Goal: Task Accomplishment & Management: Complete application form

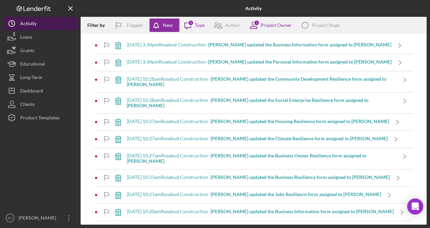
click at [32, 24] on div "Activity" at bounding box center [28, 24] width 16 height 15
click at [174, 47] on div "[DATE] 3:34pm Rosebud Construction - [PERSON_NAME] updated the Business Informa…" at bounding box center [259, 44] width 265 height 5
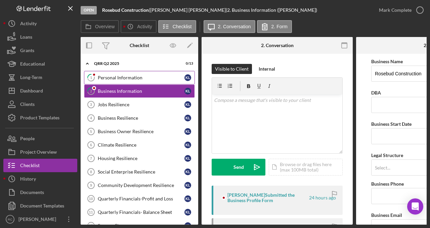
click at [132, 77] on div "Personal Information" at bounding box center [141, 77] width 87 height 5
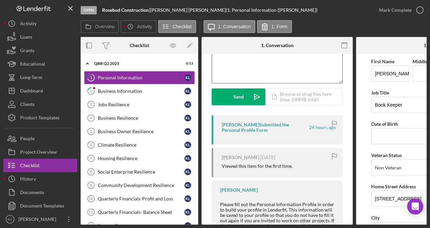
scroll to position [69, 0]
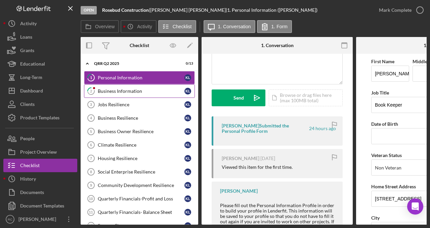
click at [151, 89] on div "Business Information" at bounding box center [141, 90] width 87 height 5
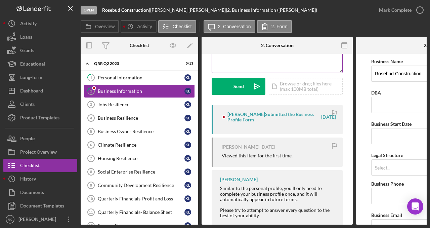
scroll to position [79, 0]
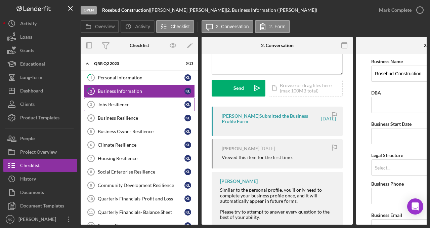
click at [126, 107] on div "Jobs Resilience" at bounding box center [141, 104] width 87 height 5
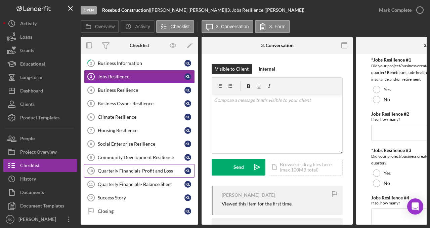
click at [154, 169] on div "Quarterly Financials-Profit and Loss" at bounding box center [141, 170] width 87 height 5
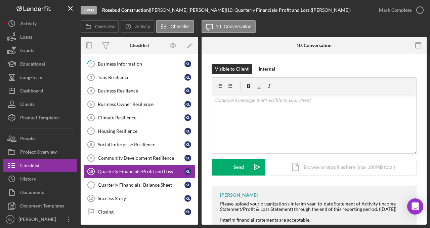
scroll to position [28, 0]
